Goal: Find contact information: Find contact information

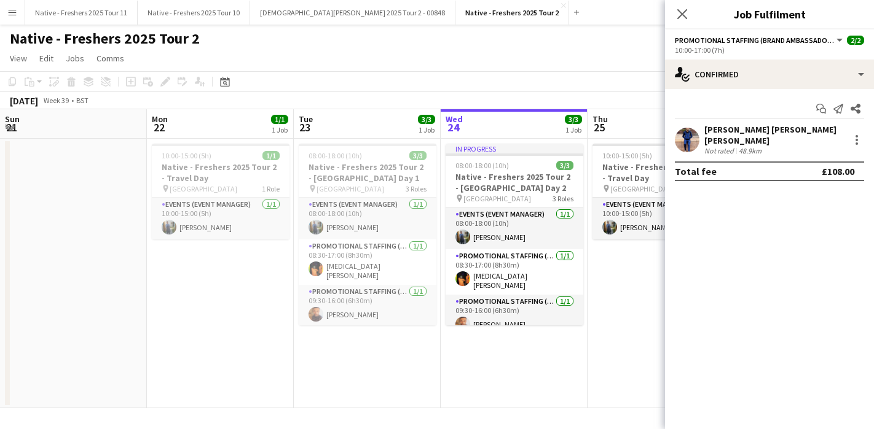
scroll to position [0, 423]
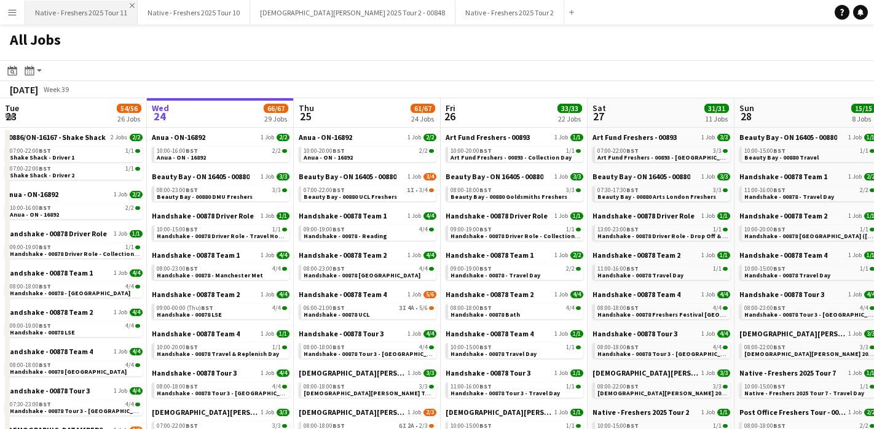
click at [132, 5] on app-icon "Close" at bounding box center [132, 5] width 5 height 5
click at [0, 0] on app-icon "Close" at bounding box center [0, 0] width 0 height 0
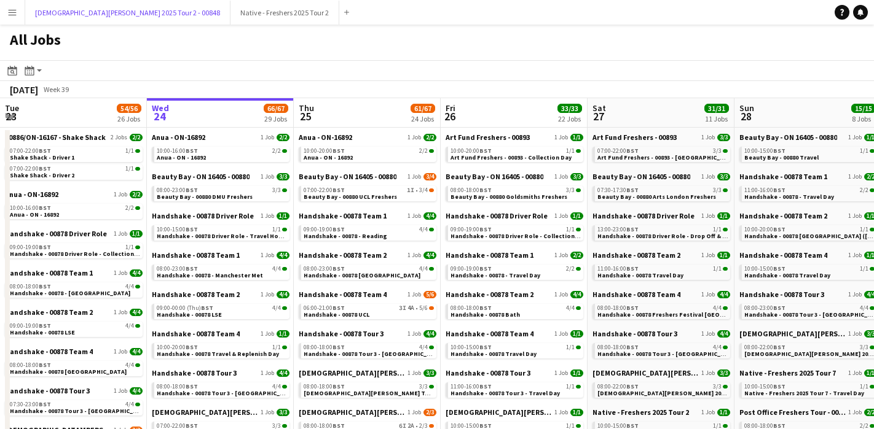
click at [132, 5] on button "Lady Garden 2025 Tour 2 - 00848 Close" at bounding box center [127, 13] width 205 height 24
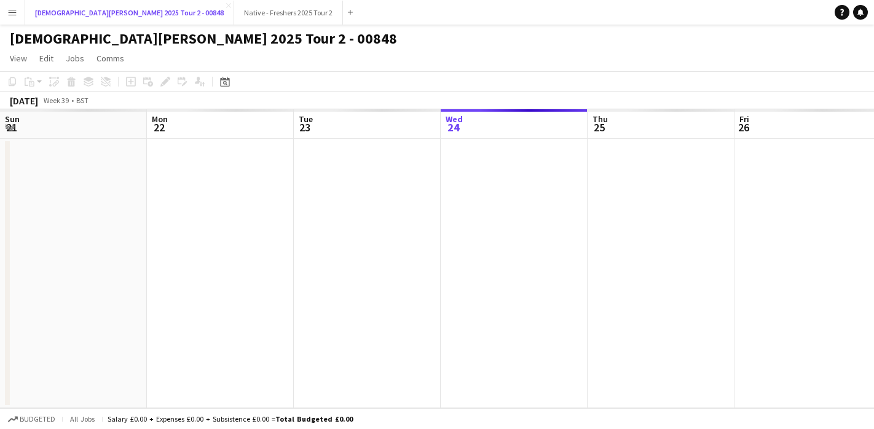
scroll to position [0, 294]
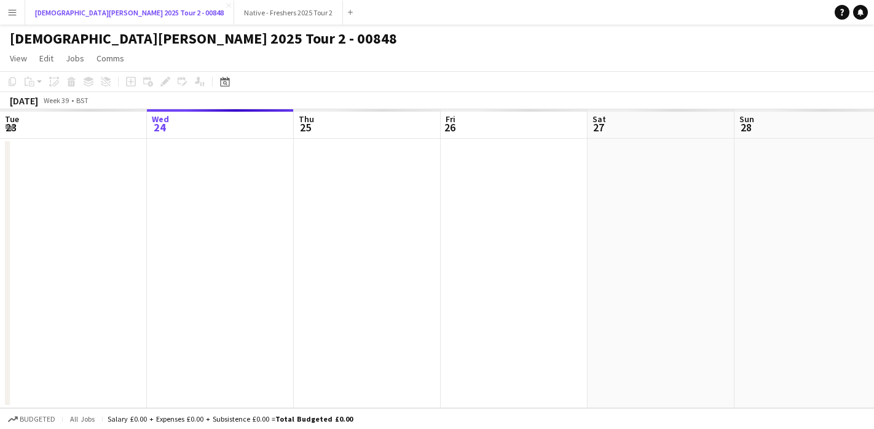
click at [132, 5] on button "Lady Garden 2025 Tour 2 - 00848 Close" at bounding box center [129, 13] width 209 height 24
click at [226, 6] on app-icon "Close" at bounding box center [228, 5] width 5 height 5
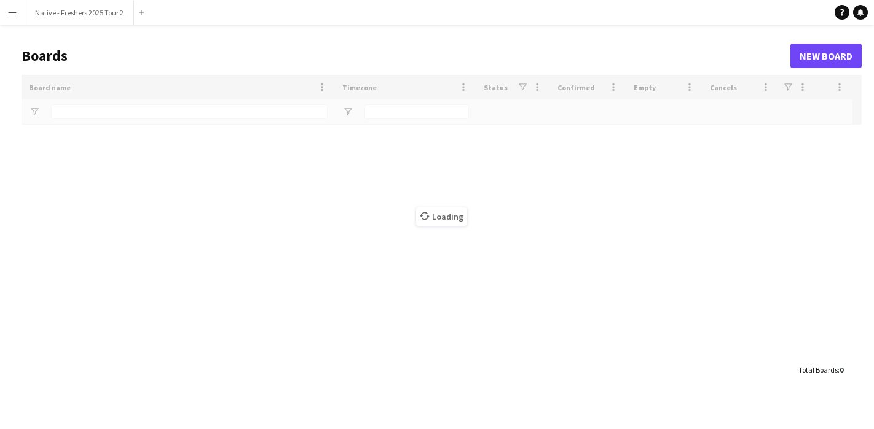
click at [143, 6] on div "Add" at bounding box center [141, 12] width 15 height 25
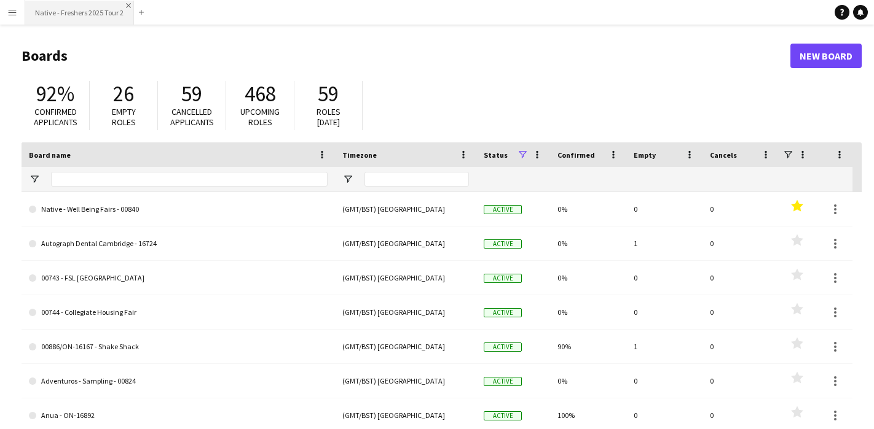
click at [126, 4] on app-icon "Close" at bounding box center [128, 5] width 5 height 5
click at [17, 12] on app-icon "Menu" at bounding box center [12, 12] width 10 height 10
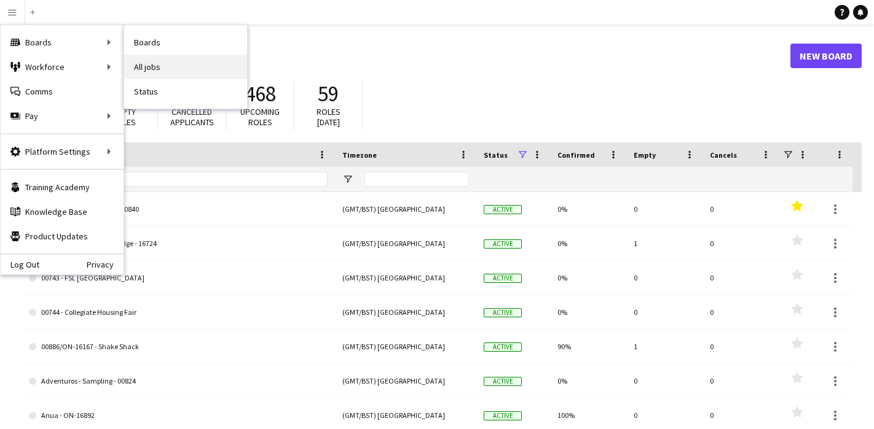
click at [172, 59] on link "All jobs" at bounding box center [185, 67] width 123 height 25
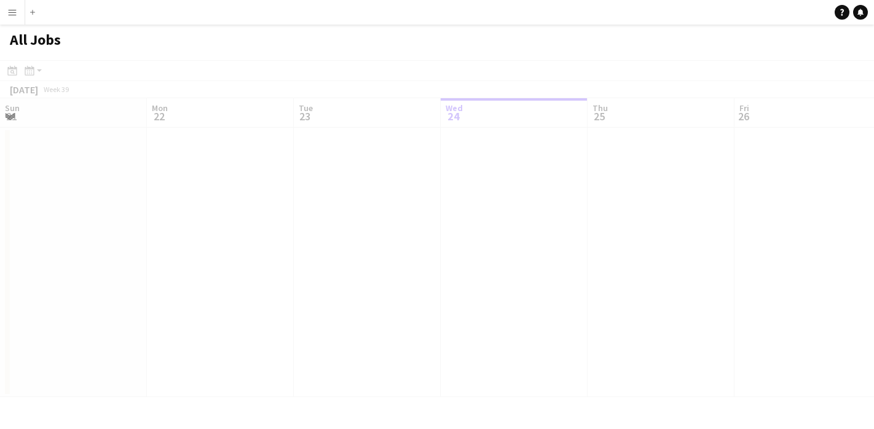
scroll to position [0, 294]
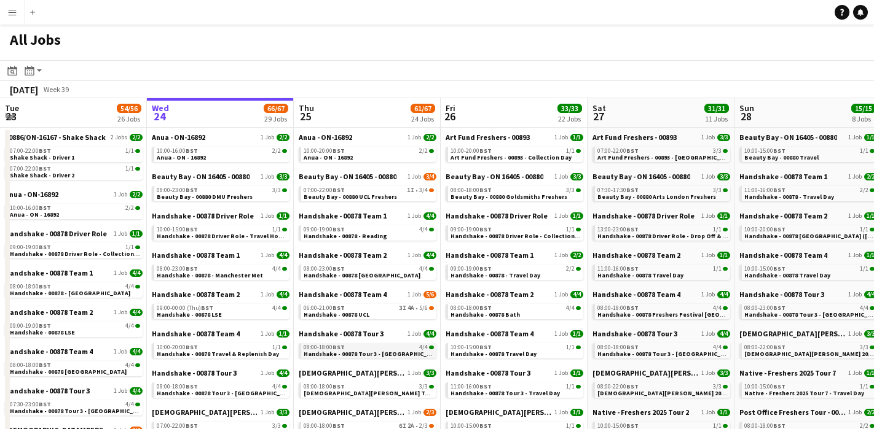
click at [362, 344] on link "08:00-18:00 BST 4/4 Handshake - 00878 Tour 3 - Newcastle University Day 2" at bounding box center [368, 350] width 130 height 14
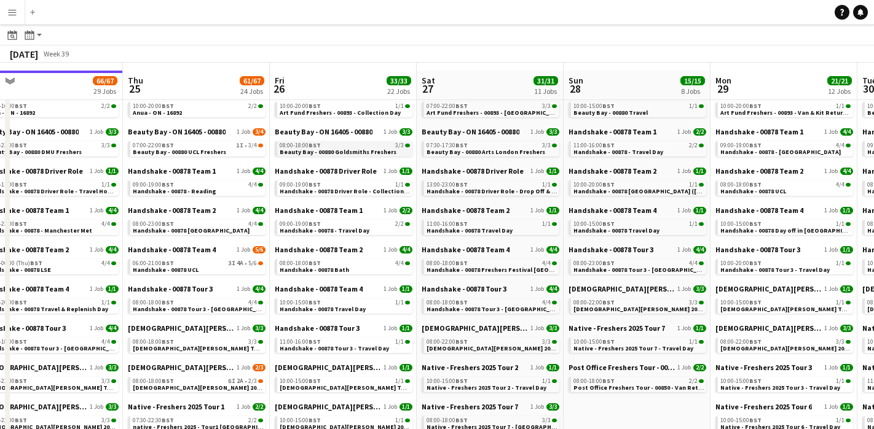
scroll to position [45, 0]
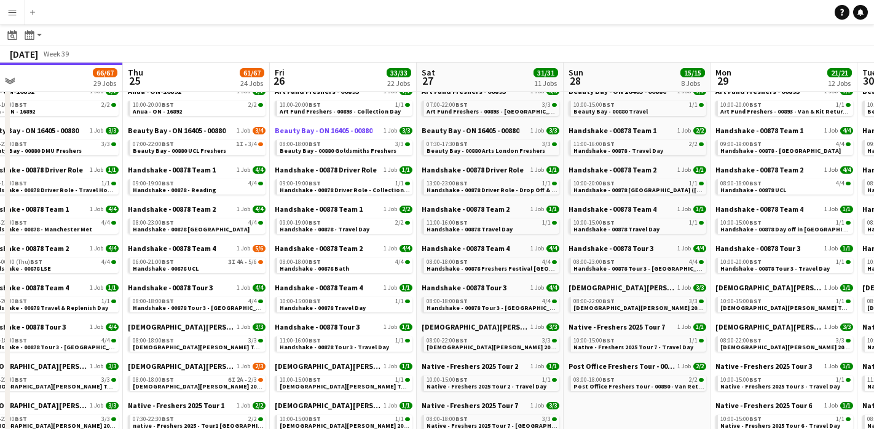
click at [339, 134] on span "Beauty Bay - ON 16405 - 00880" at bounding box center [324, 130] width 98 height 9
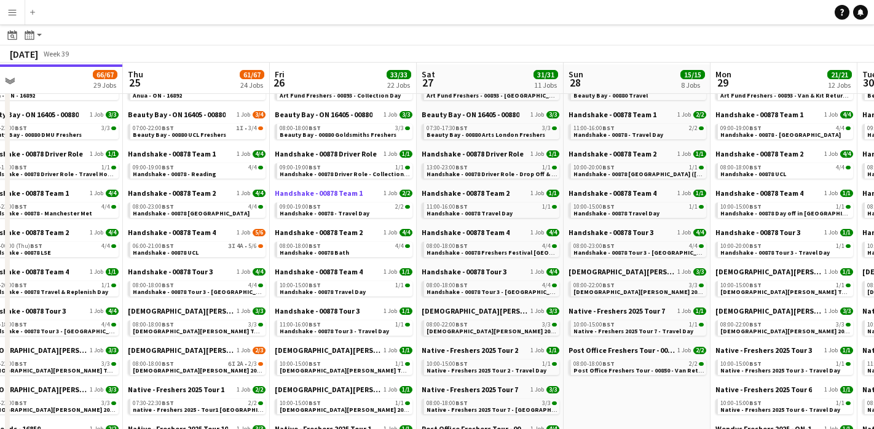
scroll to position [68, 0]
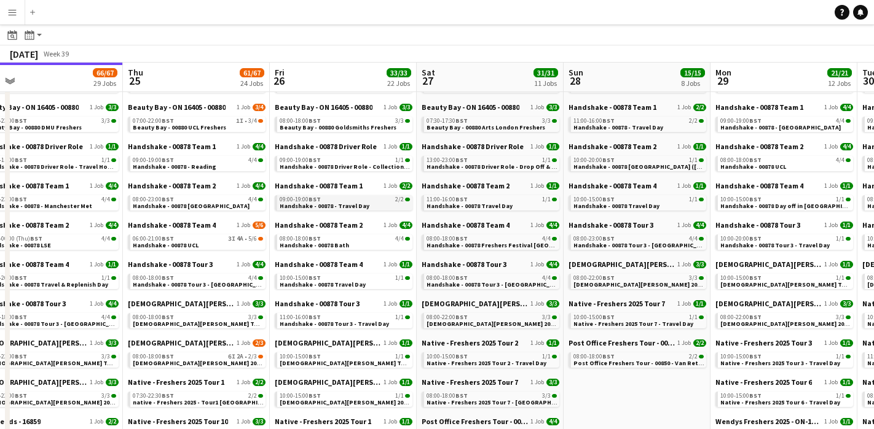
click at [307, 206] on span "Handshake - 00878 - Travel Day" at bounding box center [325, 206] width 90 height 8
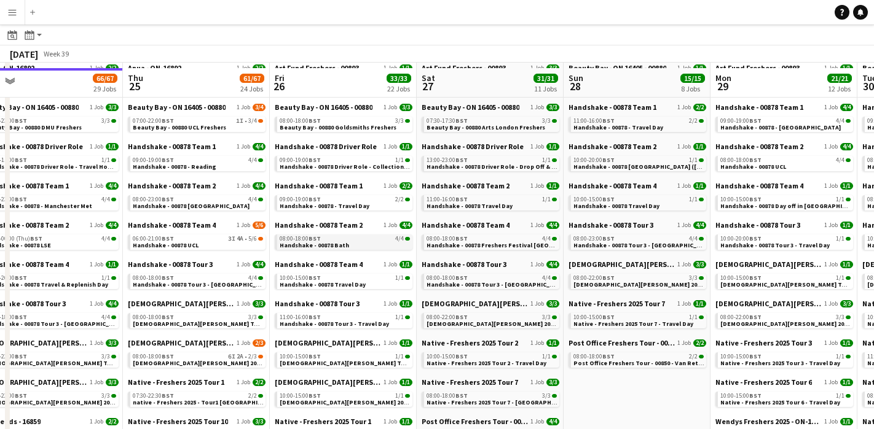
scroll to position [79, 0]
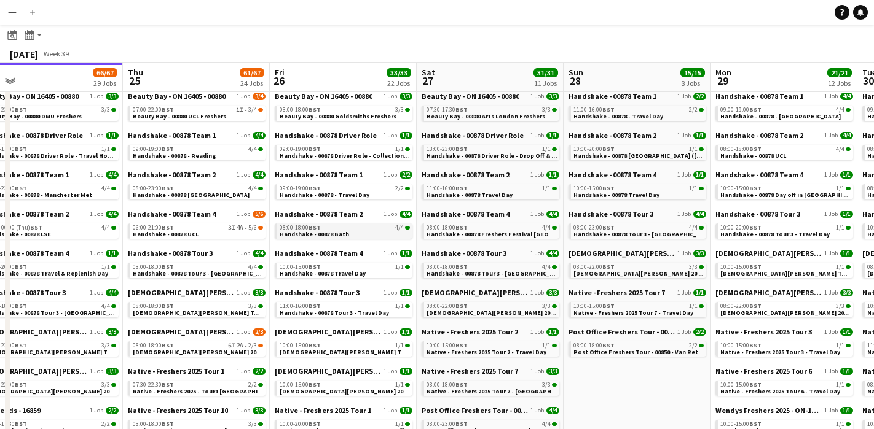
click at [353, 231] on link "08:00-18:00 BST 4/4 Handshake - 00878 Bath" at bounding box center [345, 231] width 130 height 14
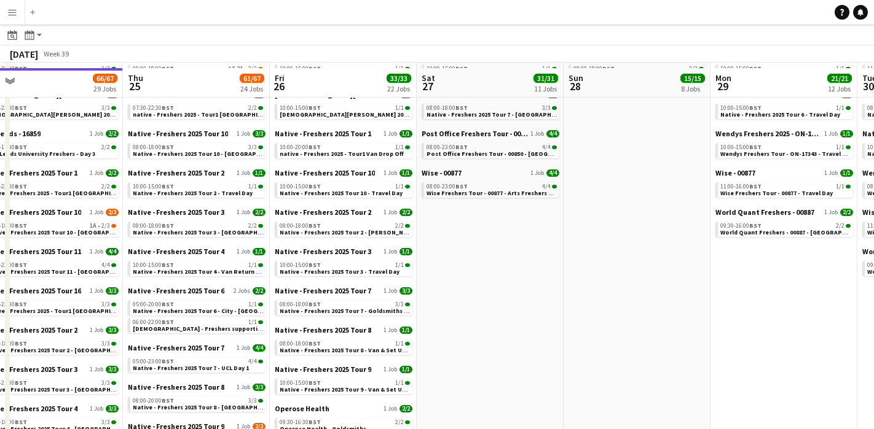
scroll to position [362, 0]
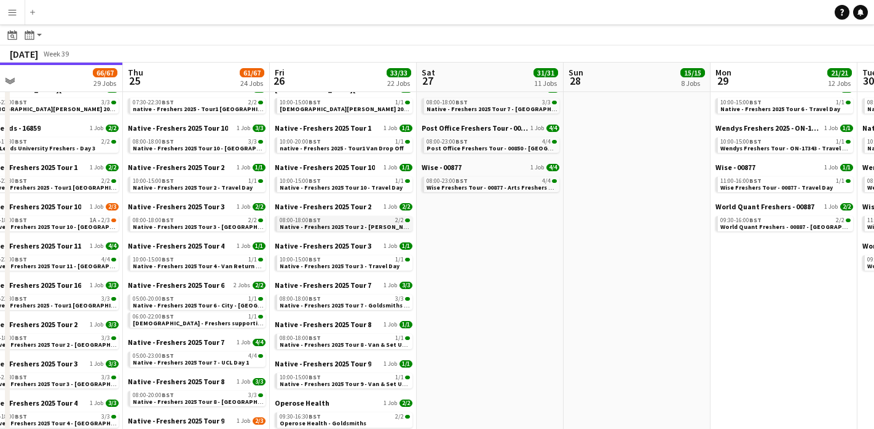
click at [345, 221] on div "08:00-18:00 BST 2/2" at bounding box center [345, 220] width 130 height 6
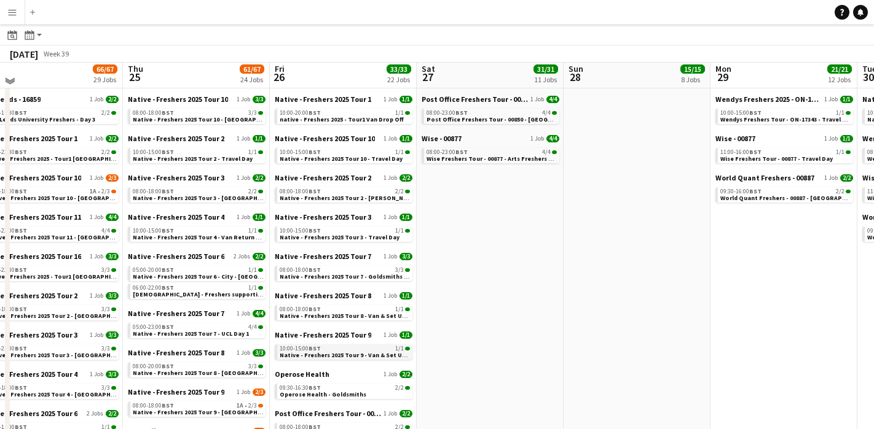
scroll to position [403, 0]
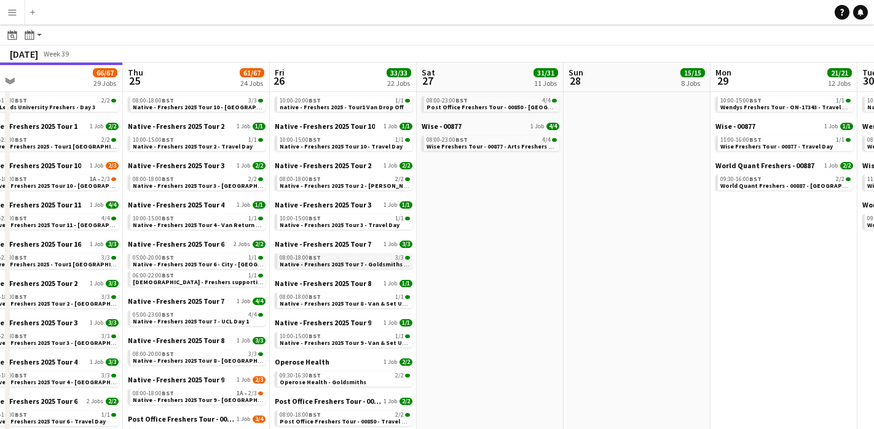
click at [350, 259] on div "08:00-18:00 BST 3/3" at bounding box center [345, 258] width 130 height 6
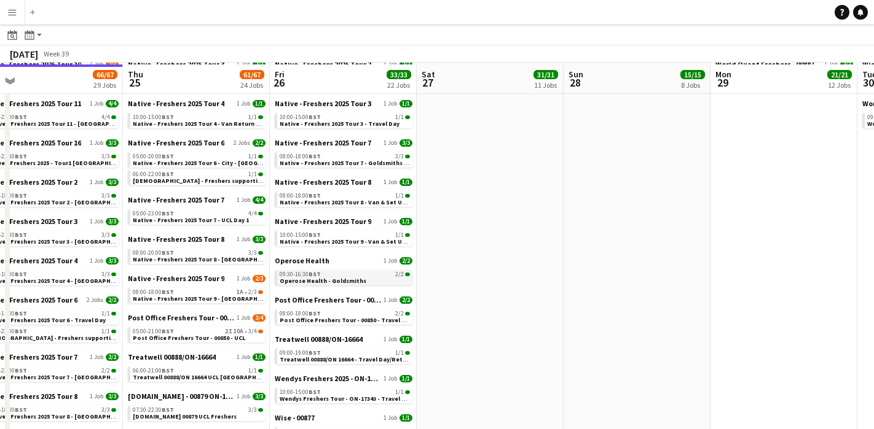
scroll to position [506, 0]
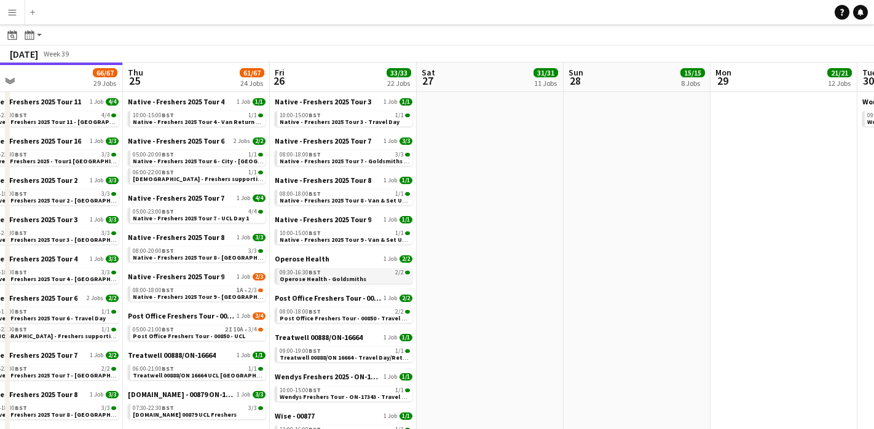
click at [378, 280] on link "09:30-16:30 BST 2/2 Operose Health - Goldsmiths" at bounding box center [345, 275] width 130 height 14
click at [366, 318] on span "Post Office Freshers Tour - 00850 - Travel Day" at bounding box center [346, 319] width 133 height 8
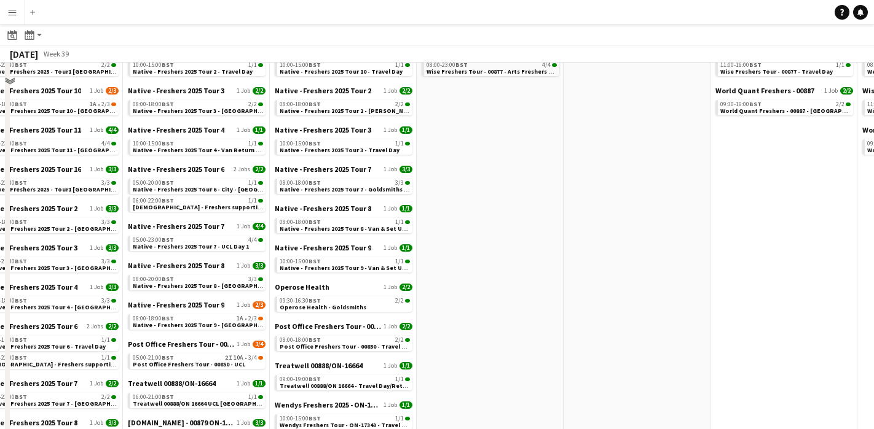
scroll to position [0, 0]
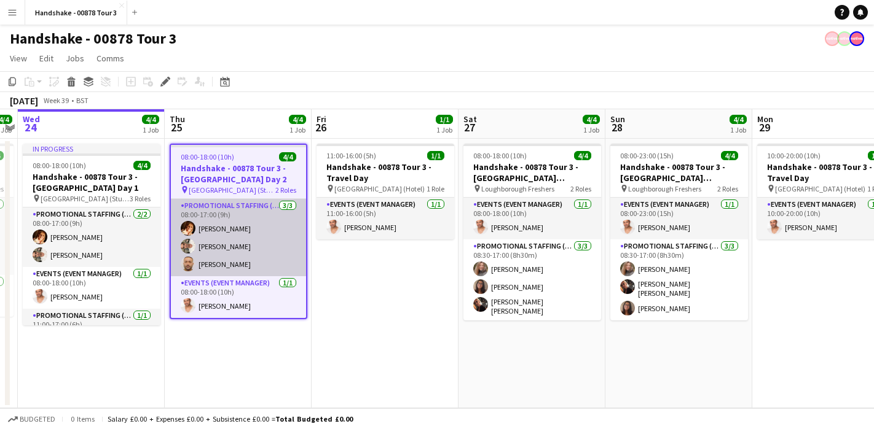
click at [188, 261] on app-user-avatar at bounding box center [188, 264] width 15 height 15
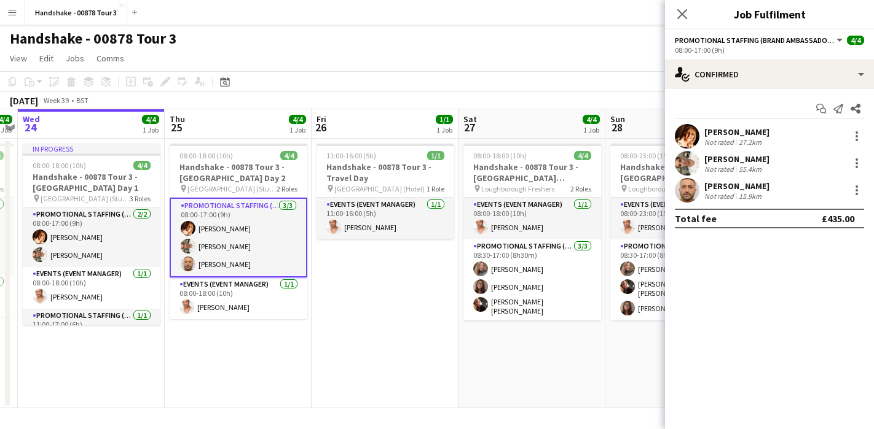
click at [685, 187] on app-user-avatar at bounding box center [687, 190] width 25 height 25
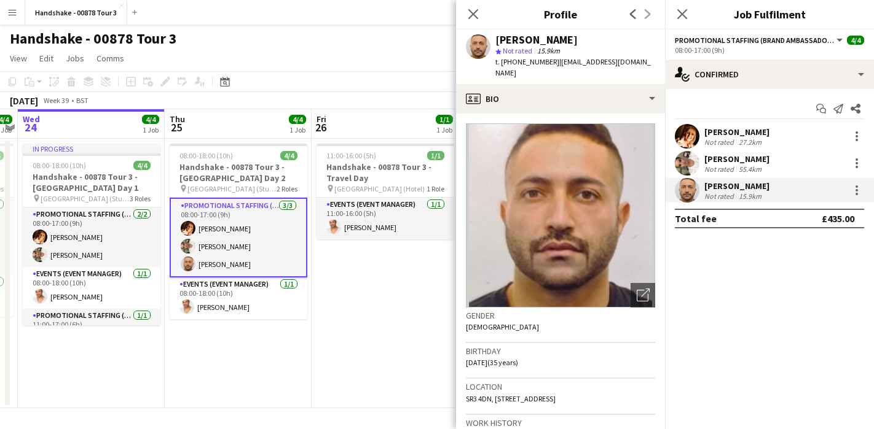
drag, startPoint x: 563, startPoint y: 33, endPoint x: 511, endPoint y: 37, distance: 53.0
click at [490, 29] on app-crew-profile "Close pop-in Profile Previous Next George Said star Not rated 15.9km t. +447902…" at bounding box center [560, 214] width 209 height 429
drag, startPoint x: 562, startPoint y: 39, endPoint x: 493, endPoint y: 39, distance: 68.8
click at [493, 39] on div "George Said star Not rated 15.9km t. +447902586933 | georgessaiid@hotmail.com" at bounding box center [560, 56] width 209 height 55
copy div "George Said"
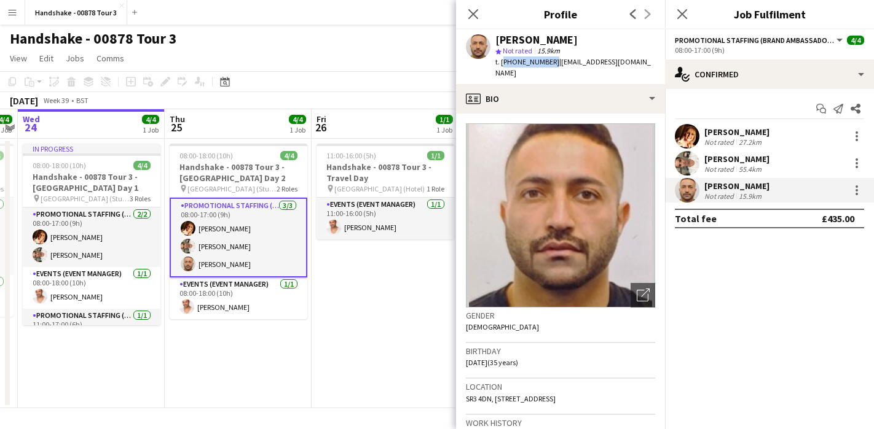
drag, startPoint x: 547, startPoint y: 65, endPoint x: 501, endPoint y: 65, distance: 46.1
click at [501, 65] on span "t. +447902586933" at bounding box center [527, 61] width 64 height 9
copy span "+447902586933"
drag, startPoint x: 648, startPoint y: 65, endPoint x: 553, endPoint y: 63, distance: 94.6
click at [553, 63] on app-profile-header "George Said star Not rated 15.9km t. +447902586933 | georgessaiid@hotmail.com" at bounding box center [560, 56] width 209 height 55
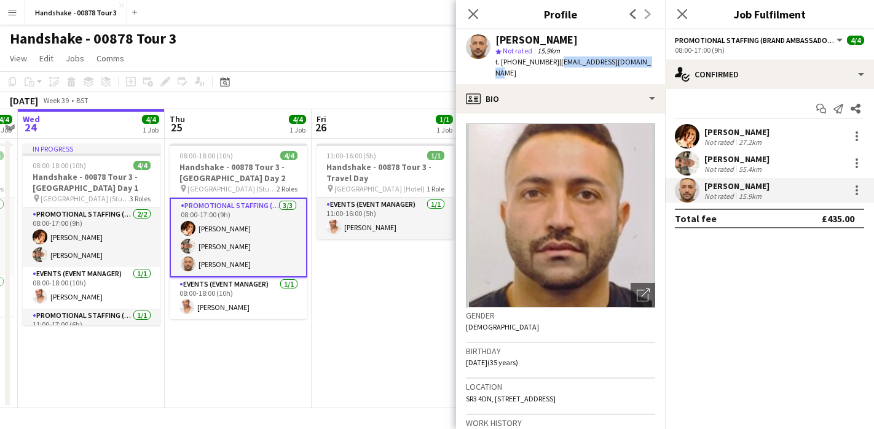
copy span "georgessaiid@hotmail.com"
click at [351, 271] on app-date-cell "11:00-16:00 (5h) 1/1 Handshake - 00878 Tour 3 - Travel Day pin Loughborough (Ho…" at bounding box center [384, 274] width 147 height 270
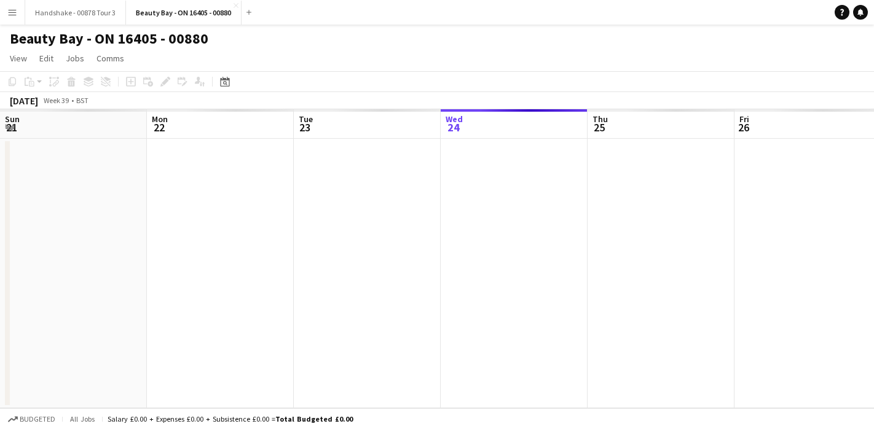
scroll to position [0, 294]
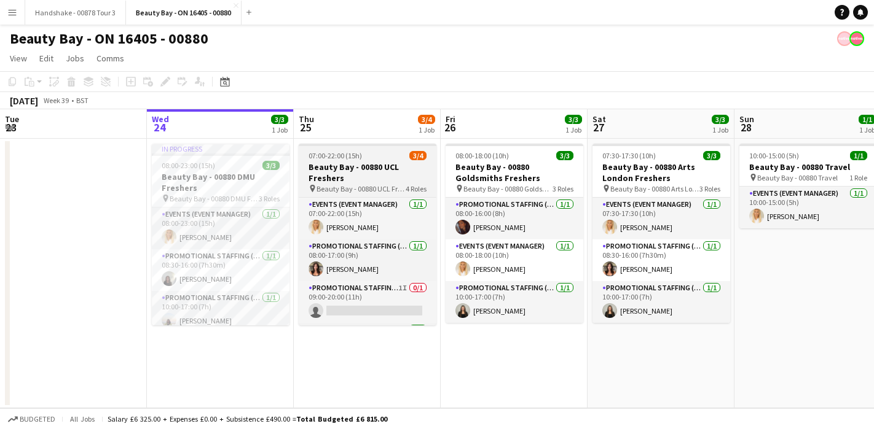
click at [393, 156] on div "07:00-22:00 (15h) 3/4" at bounding box center [368, 155] width 138 height 9
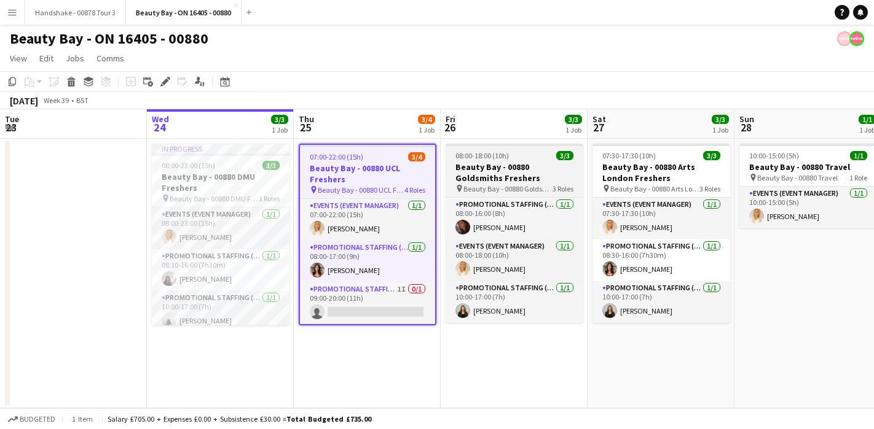
click at [531, 147] on app-job-card "08:00-18:00 (10h) 3/3 Beauty Bay - 00880 Goldsmiths Freshers pin Beauty Bay - 0…" at bounding box center [514, 233] width 138 height 179
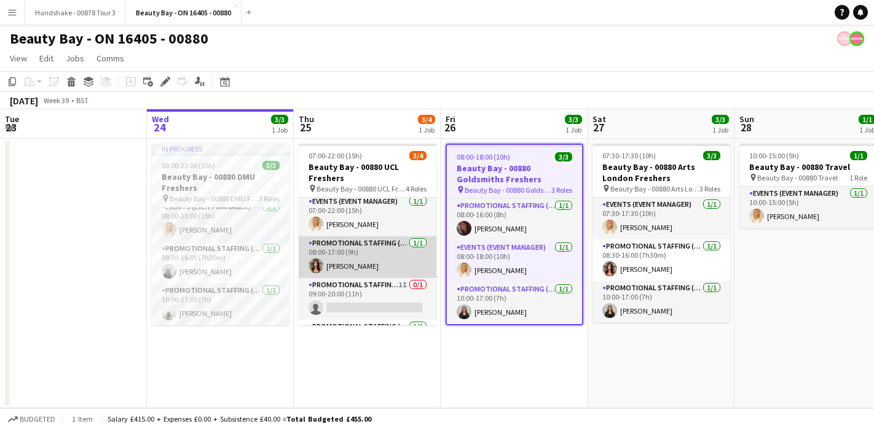
scroll to position [12, 0]
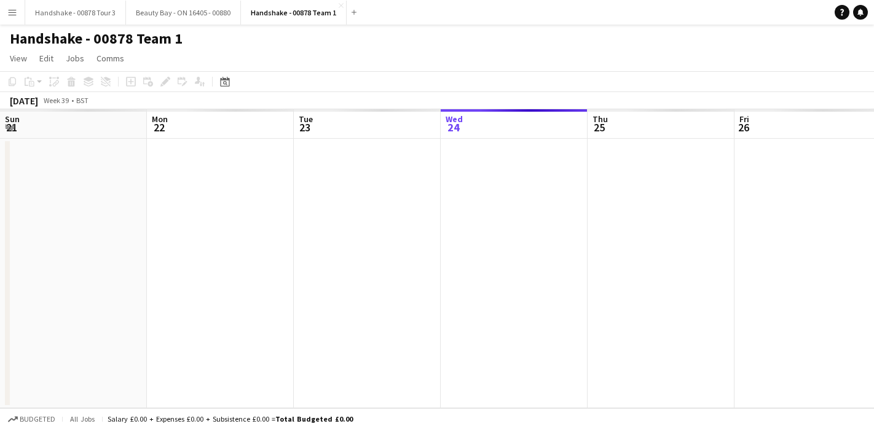
scroll to position [0, 423]
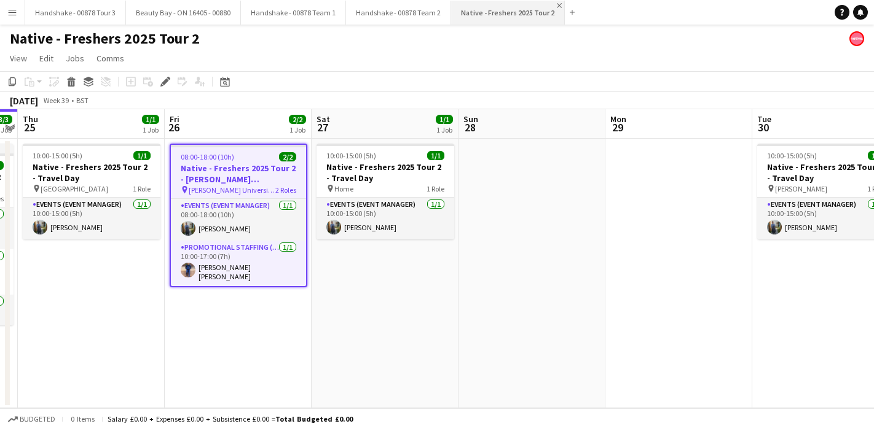
click at [557, 4] on app-icon "Close" at bounding box center [559, 5] width 5 height 5
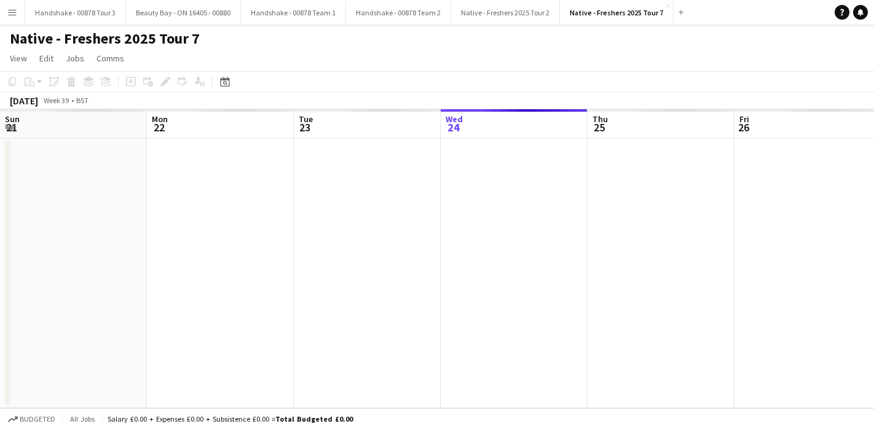
scroll to position [0, 423]
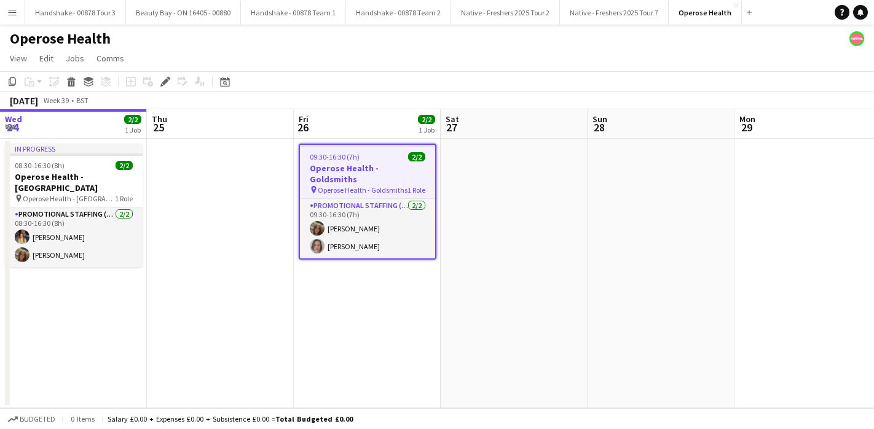
scroll to position [0, 423]
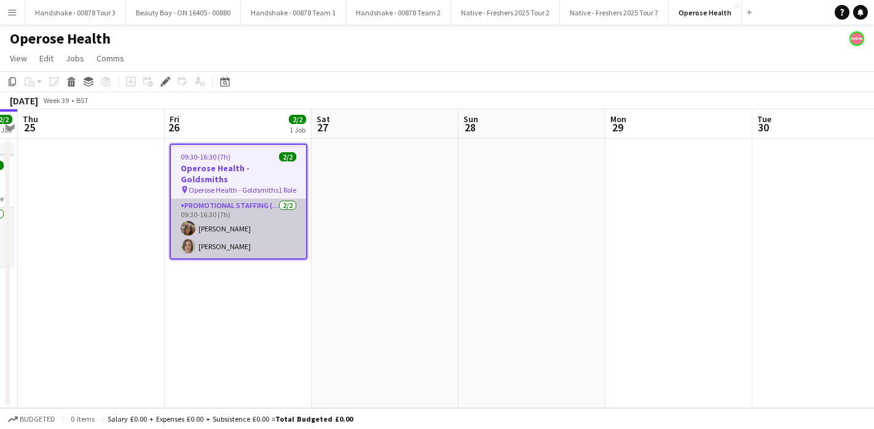
click at [188, 239] on app-user-avatar at bounding box center [188, 246] width 15 height 15
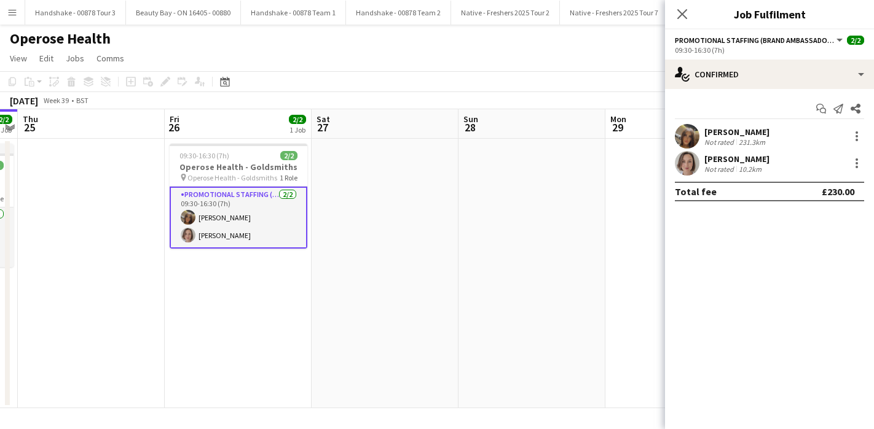
click at [689, 163] on app-user-avatar at bounding box center [687, 163] width 25 height 25
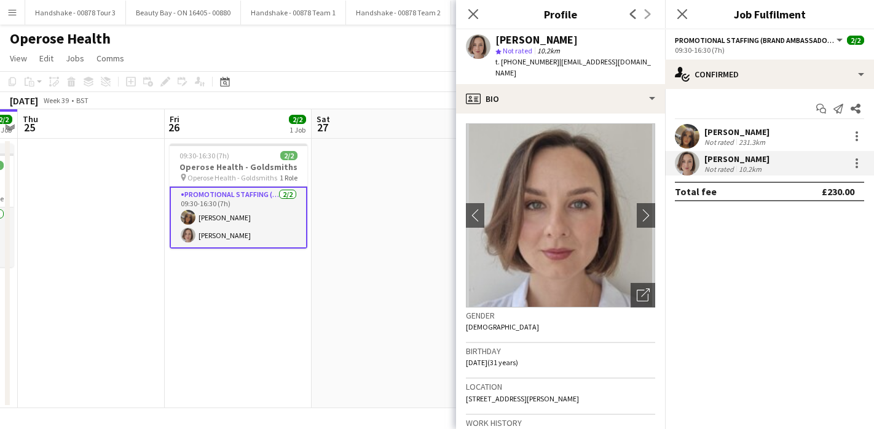
copy div "[PERSON_NAME]"
drag, startPoint x: 573, startPoint y: 36, endPoint x: 495, endPoint y: 37, distance: 77.4
click at [495, 37] on div "[PERSON_NAME]" at bounding box center [575, 39] width 160 height 11
drag, startPoint x: 548, startPoint y: 65, endPoint x: 500, endPoint y: 67, distance: 48.0
click at [500, 67] on div "t. [PHONE_NUMBER] | [EMAIL_ADDRESS][DOMAIN_NAME]" at bounding box center [575, 68] width 160 height 22
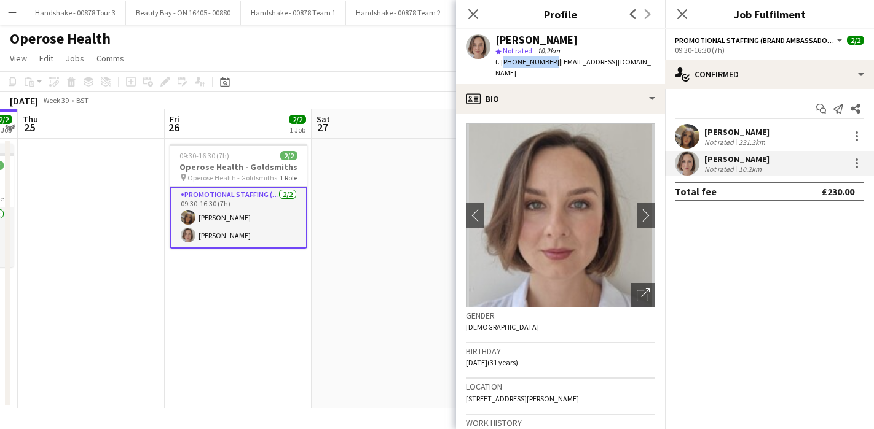
copy span "[PHONE_NUMBER]"
copy span "[EMAIL_ADDRESS][DOMAIN_NAME]"
drag, startPoint x: 628, startPoint y: 59, endPoint x: 554, endPoint y: 59, distance: 74.3
click at [554, 59] on div "[PERSON_NAME] star Not rated 10.2km t. [PHONE_NUMBER] | [EMAIL_ADDRESS][DOMAIN_…" at bounding box center [560, 56] width 209 height 55
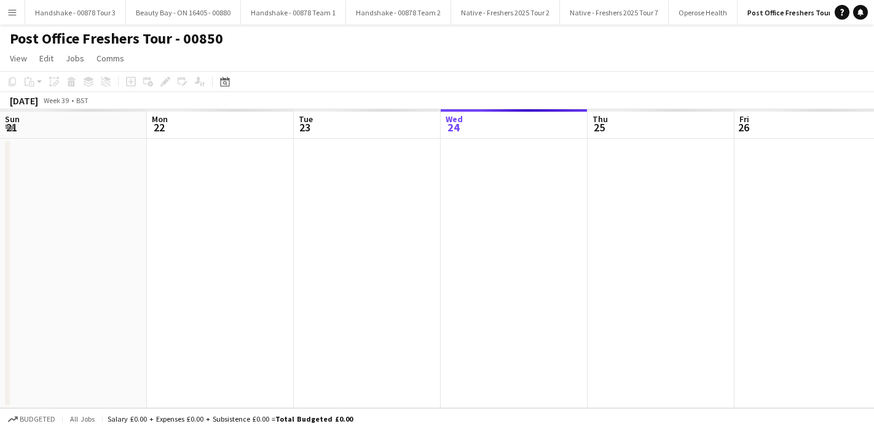
scroll to position [0, 423]
